Goal: Task Accomplishment & Management: Manage account settings

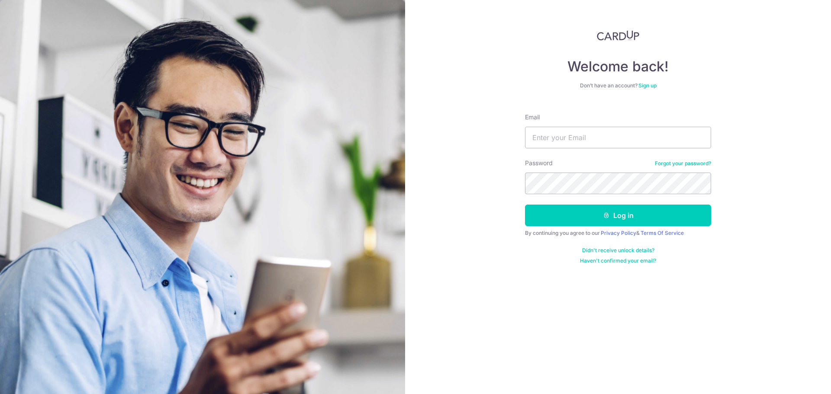
type input "[PERSON_NAME][EMAIL_ADDRESS][DOMAIN_NAME]"
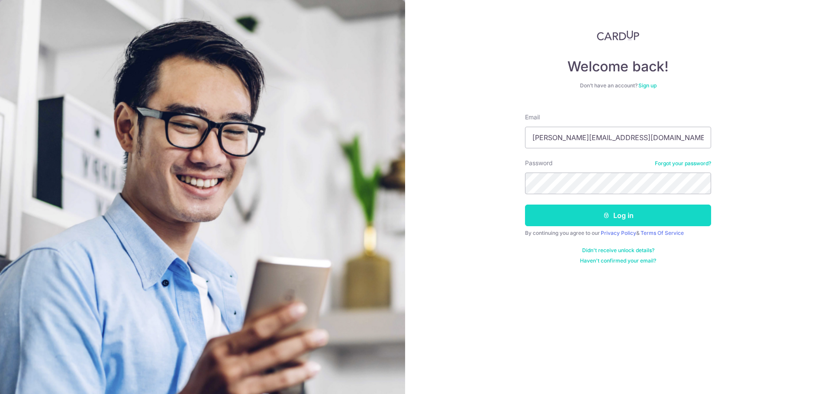
click at [639, 212] on button "Log in" at bounding box center [618, 216] width 186 height 22
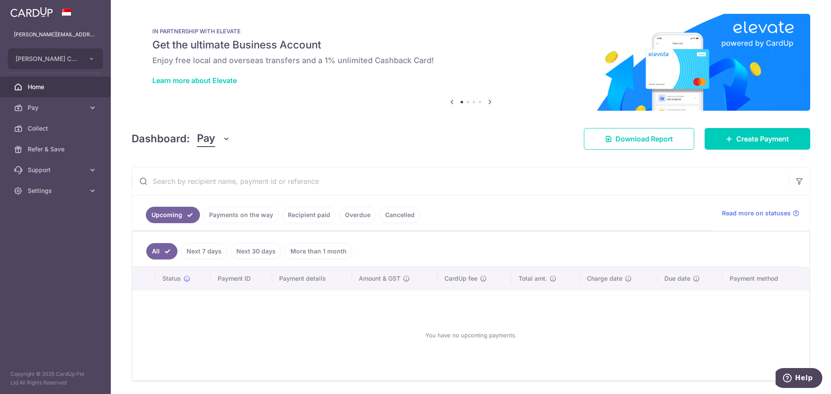
click at [253, 210] on link "Payments on the way" at bounding box center [240, 215] width 75 height 16
